Goal: Transaction & Acquisition: Download file/media

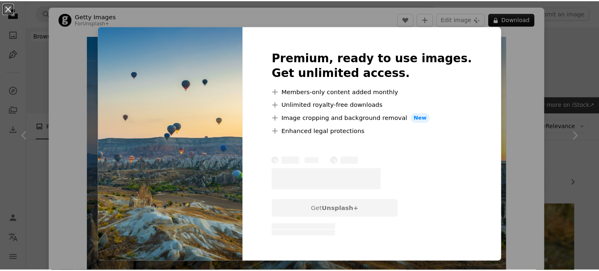
scroll to position [816, 0]
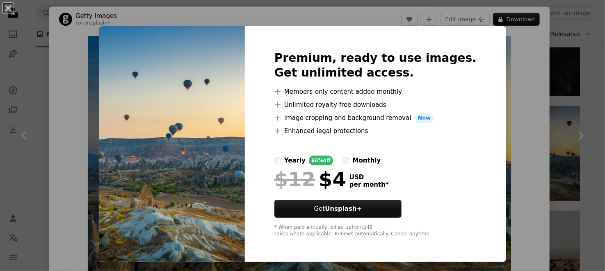
click at [526, 134] on div "An X shape Premium, ready to use images. Get unlimited access. A plus sign Memb…" at bounding box center [302, 135] width 605 height 271
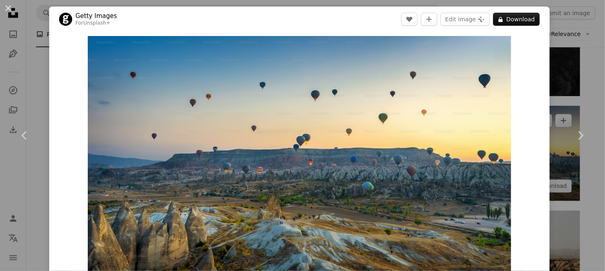
drag, startPoint x: 537, startPoint y: 141, endPoint x: 548, endPoint y: 141, distance: 10.7
click at [548, 141] on div "An X shape Chevron left Chevron right Getty Images For Unsplash+ A heart A plus…" at bounding box center [302, 135] width 605 height 271
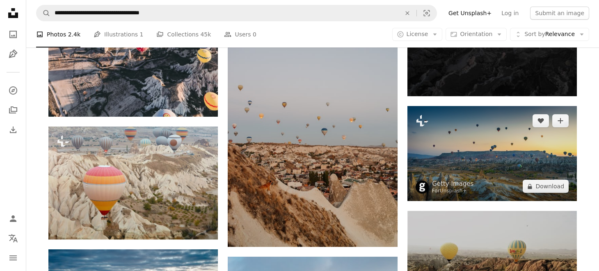
click at [548, 141] on img at bounding box center [491, 153] width 169 height 95
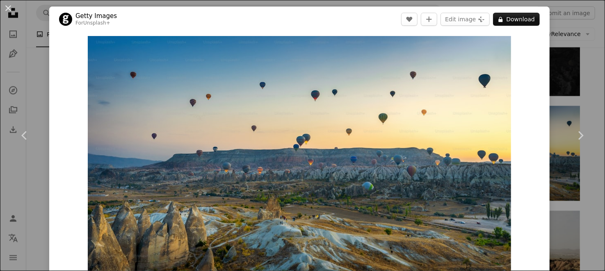
click at [543, 130] on div "An X shape Chevron left Chevron right Getty Images For Unsplash+ A heart A plus…" at bounding box center [302, 135] width 605 height 271
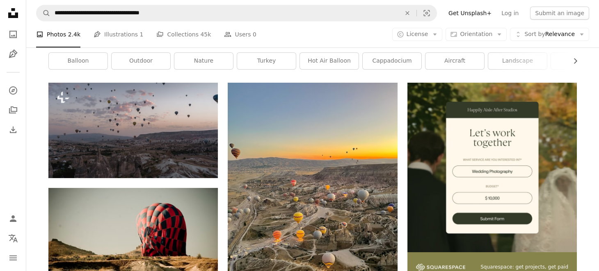
scroll to position [130, 0]
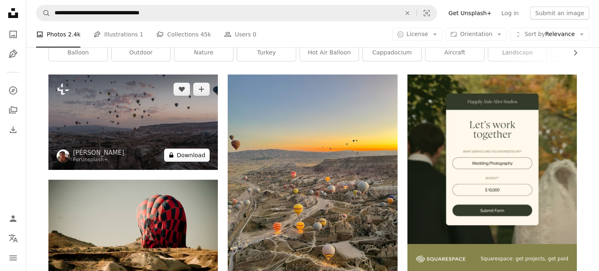
click at [179, 154] on button "A lock Download" at bounding box center [187, 155] width 46 height 13
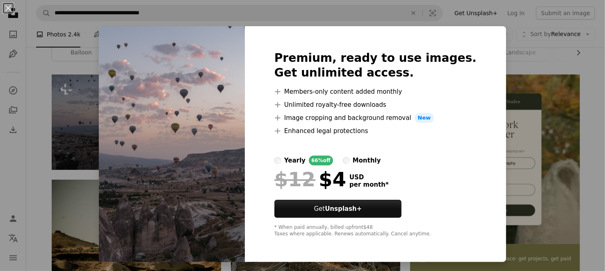
click at [506, 176] on div "An X shape Premium, ready to use images. Get unlimited access. A plus sign Memb…" at bounding box center [302, 135] width 605 height 271
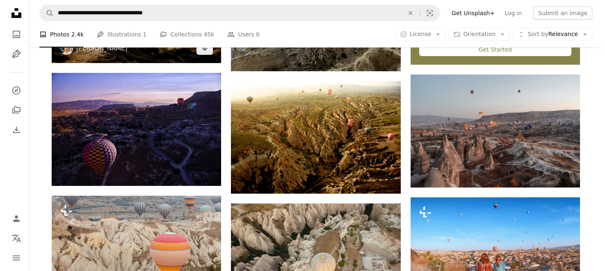
scroll to position [360, 0]
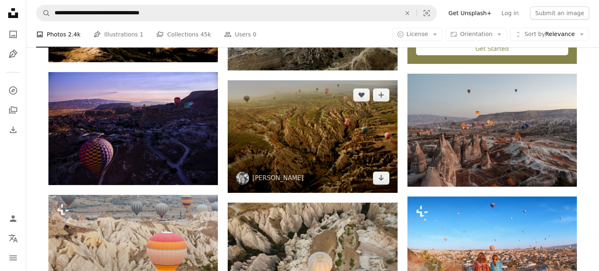
click at [271, 187] on img at bounding box center [312, 136] width 169 height 113
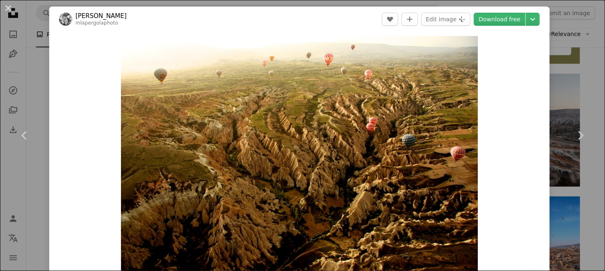
click at [577, 88] on div "An X shape Chevron left Chevron right [PERSON_NAME] mlapergolaphoto A heart A p…" at bounding box center [302, 135] width 605 height 271
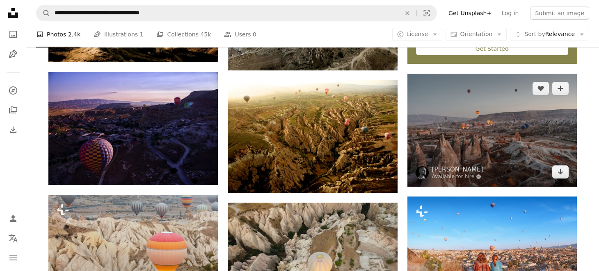
click at [503, 136] on img at bounding box center [491, 130] width 169 height 113
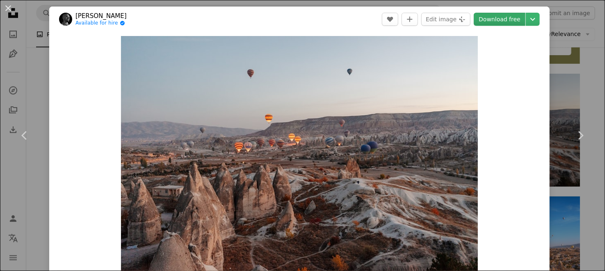
click at [502, 17] on link "Download free" at bounding box center [500, 19] width 52 height 13
